Goal: Entertainment & Leisure: Consume media (video, audio)

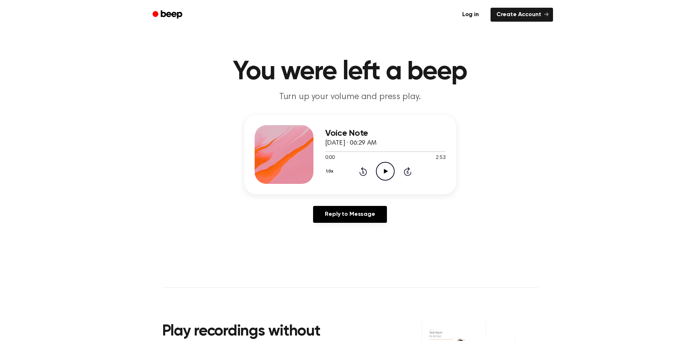
click at [386, 164] on icon "Play Audio" at bounding box center [385, 171] width 19 height 19
click at [387, 172] on icon "Play Audio" at bounding box center [385, 171] width 19 height 19
click at [385, 172] on icon at bounding box center [386, 171] width 4 height 5
click at [384, 169] on icon at bounding box center [384, 171] width 3 height 5
click at [376, 170] on circle at bounding box center [385, 171] width 18 height 18
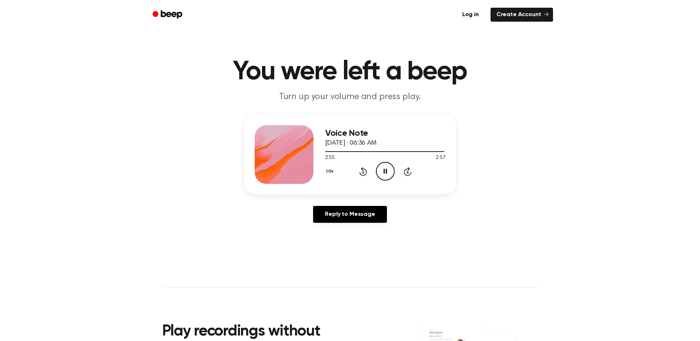
click at [376, 170] on circle at bounding box center [385, 171] width 18 height 18
click at [393, 169] on icon "Play Audio" at bounding box center [385, 171] width 19 height 19
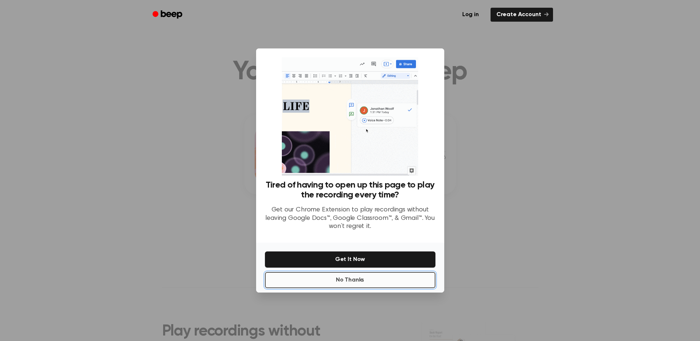
click at [356, 283] on button "No Thanks" at bounding box center [350, 280] width 170 height 16
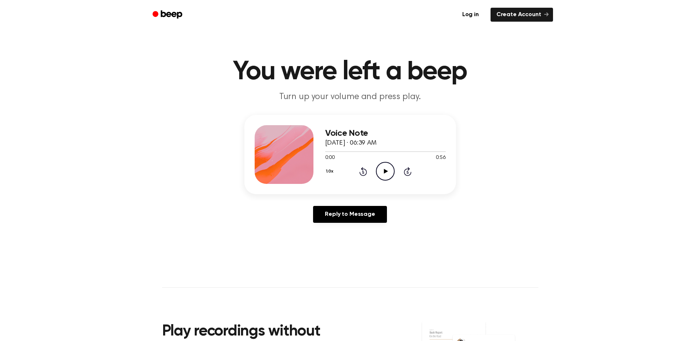
click at [385, 168] on icon "Play Audio" at bounding box center [385, 171] width 19 height 19
